Goal: Task Accomplishment & Management: Complete application form

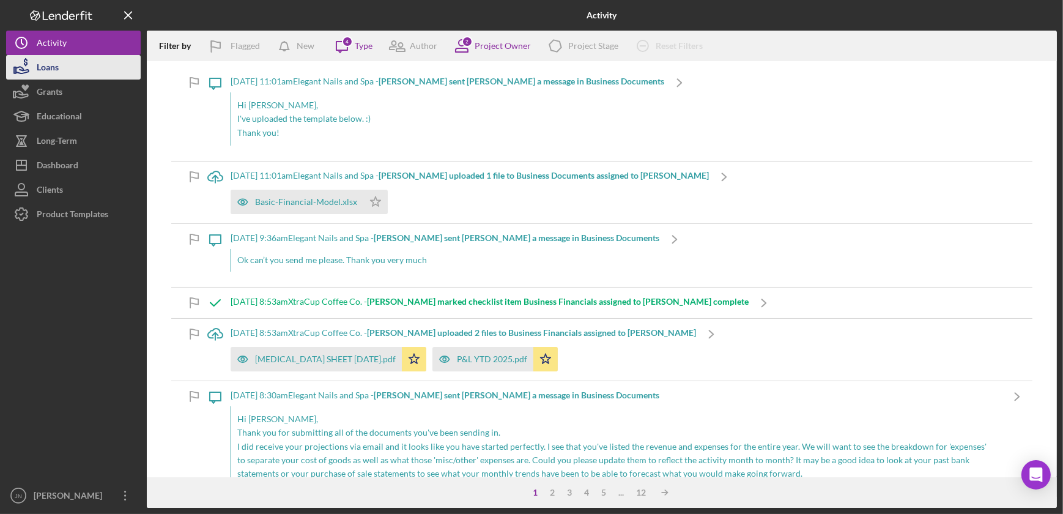
drag, startPoint x: 0, startPoint y: 0, endPoint x: 55, endPoint y: 59, distance: 80.9
click at [55, 59] on div "Loans" at bounding box center [48, 69] width 22 height 28
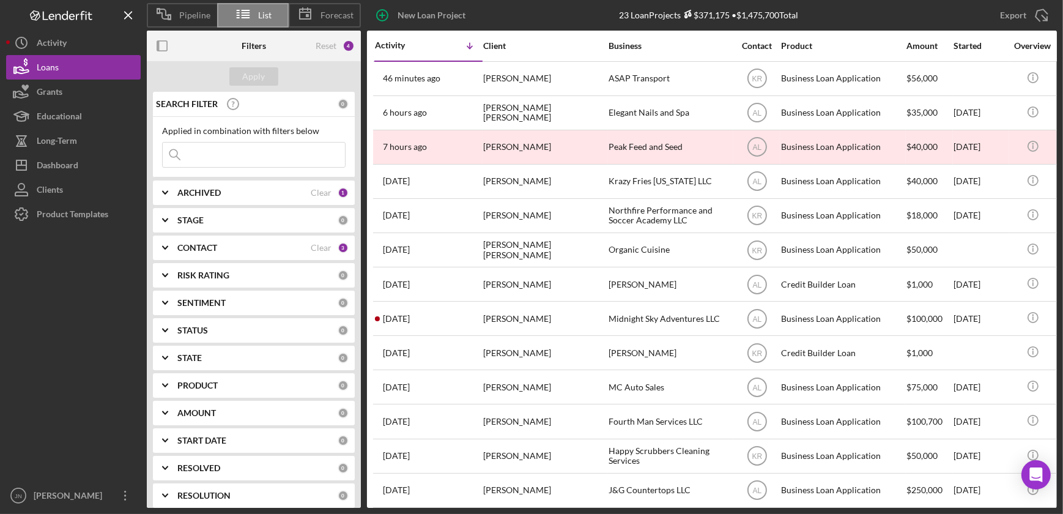
click at [189, 391] on div "PRODUCT 0" at bounding box center [262, 385] width 171 height 24
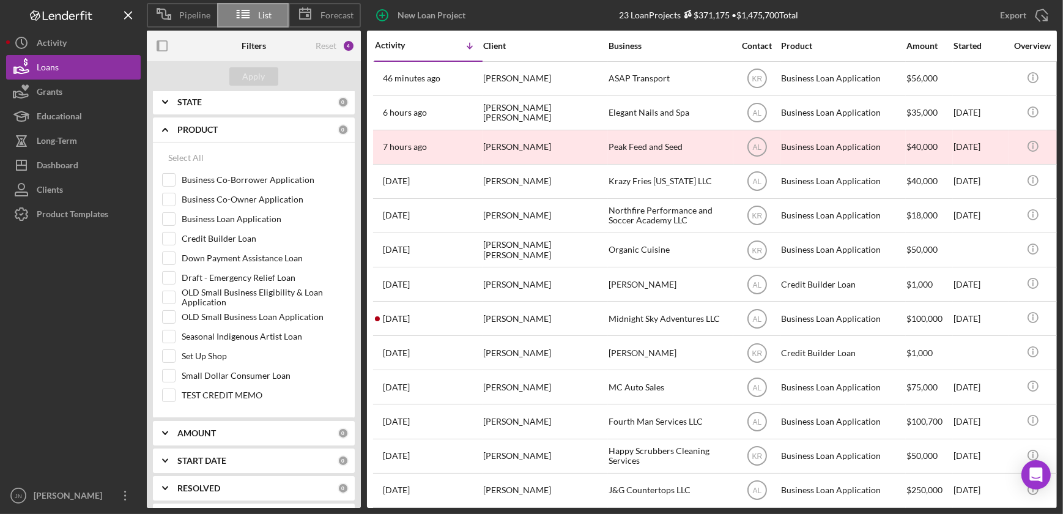
scroll to position [278, 0]
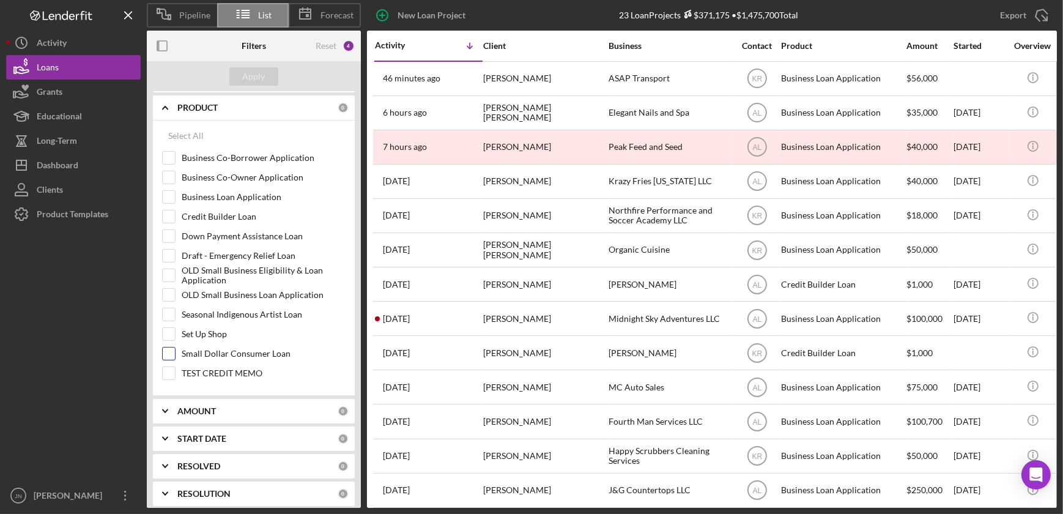
click at [166, 354] on input "Small Dollar Consumer Loan" at bounding box center [169, 353] width 12 height 12
click at [265, 74] on button "Apply" at bounding box center [253, 76] width 49 height 18
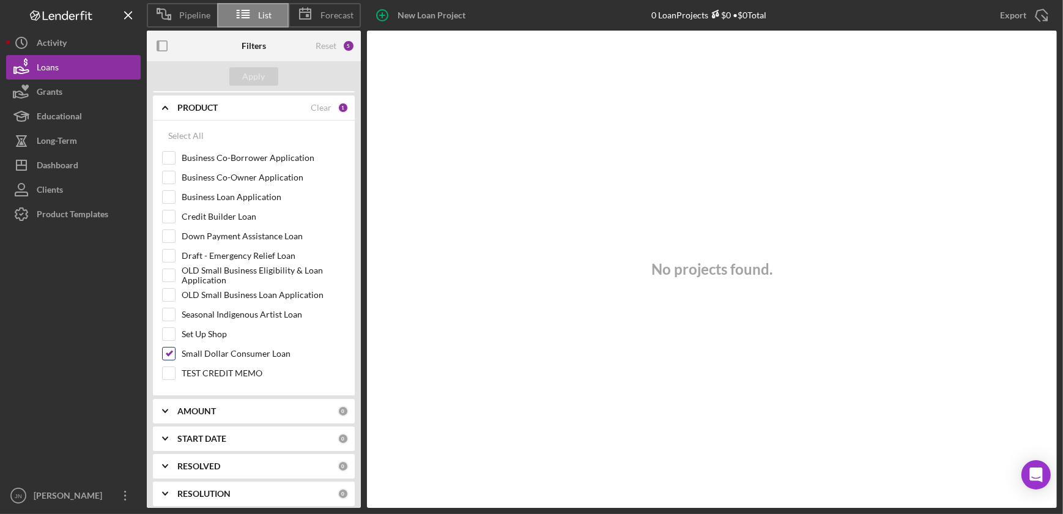
click at [173, 352] on input "Small Dollar Consumer Loan" at bounding box center [169, 353] width 12 height 12
checkbox input "false"
click at [262, 73] on div "Apply" at bounding box center [254, 76] width 23 height 18
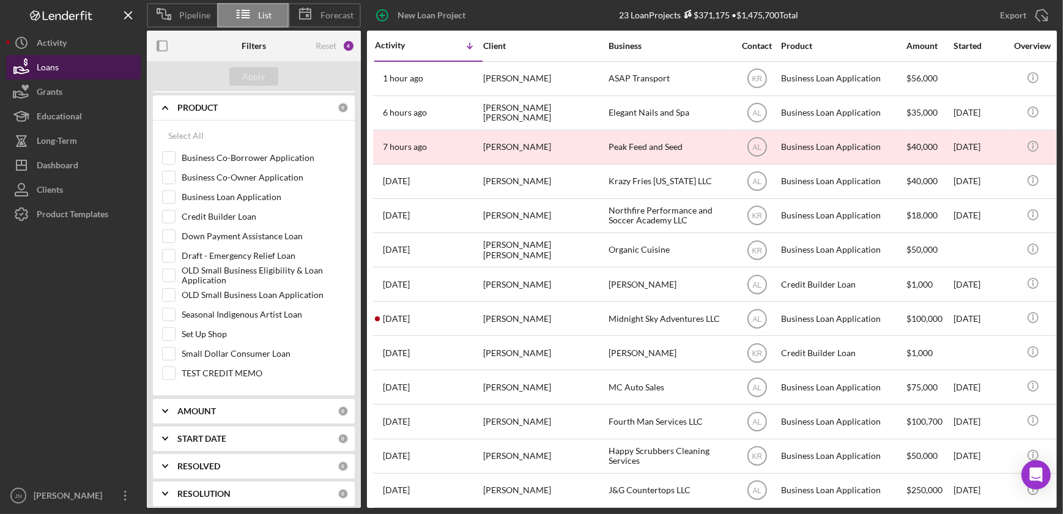
click at [50, 70] on div "Loans" at bounding box center [48, 69] width 22 height 28
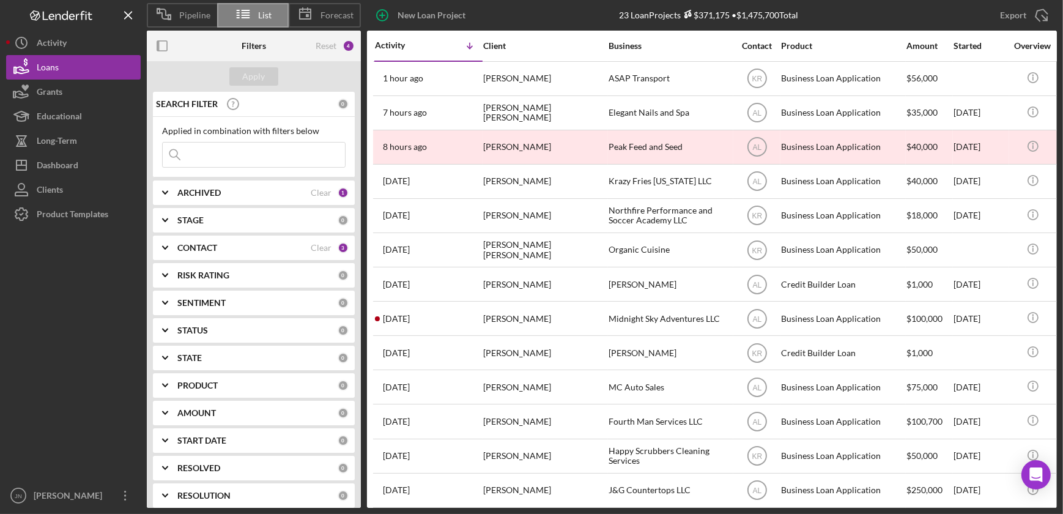
click at [165, 385] on polyline at bounding box center [165, 385] width 5 height 2
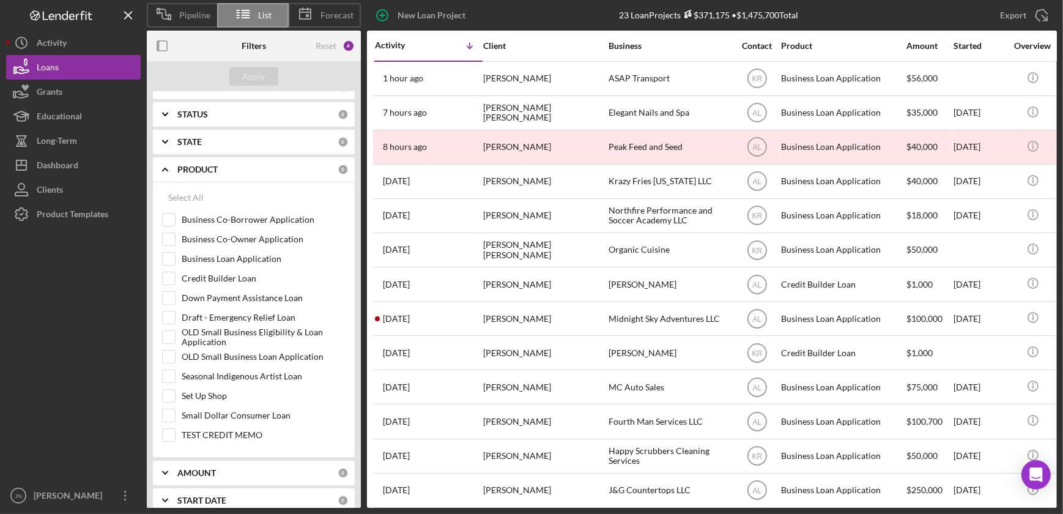
scroll to position [222, 0]
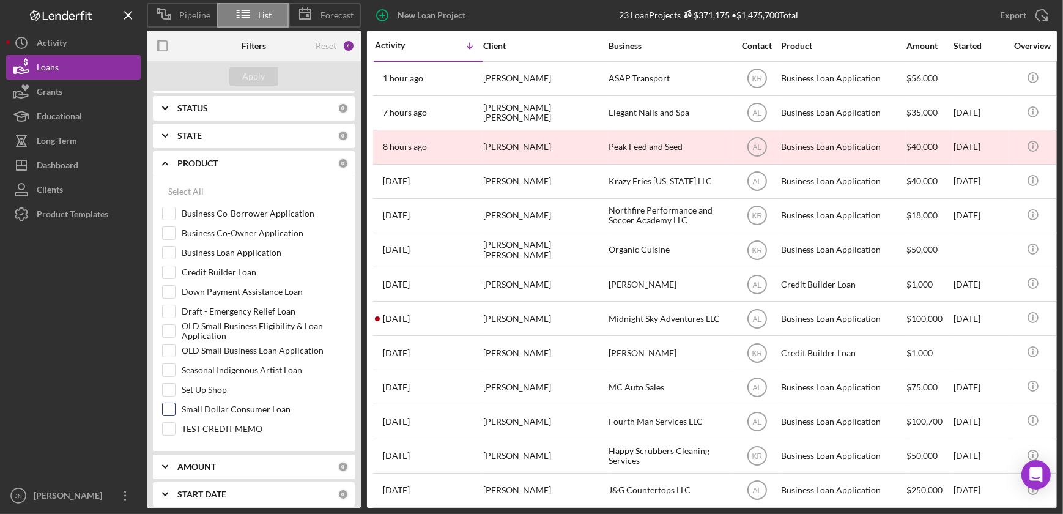
click at [169, 410] on input "Small Dollar Consumer Loan" at bounding box center [169, 409] width 12 height 12
checkbox input "true"
